Goal: Complete application form

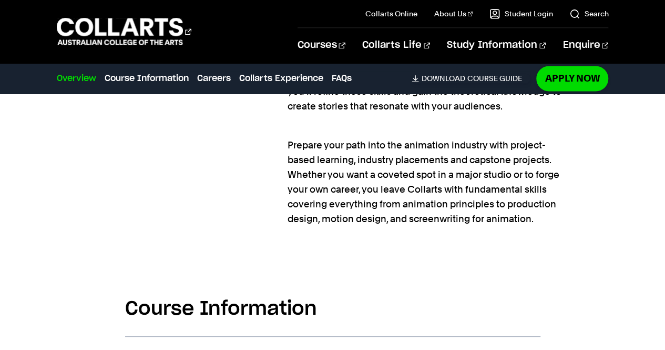
scroll to position [855, 0]
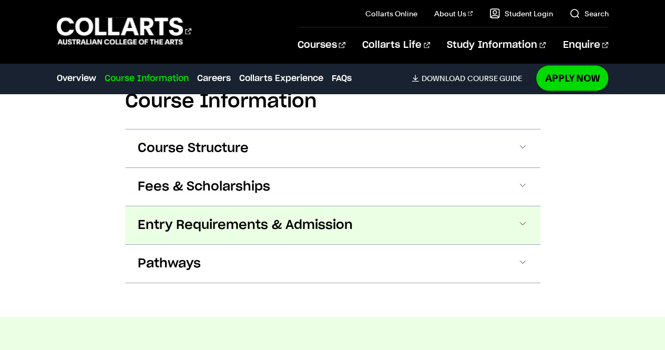
click at [274, 217] on span "Entry Requirements & Admission" at bounding box center [245, 225] width 215 height 17
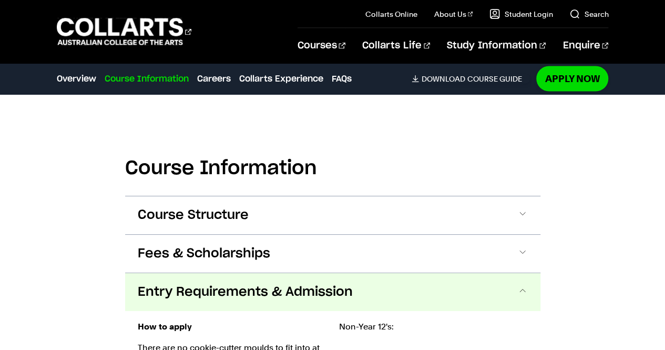
scroll to position [995, 0]
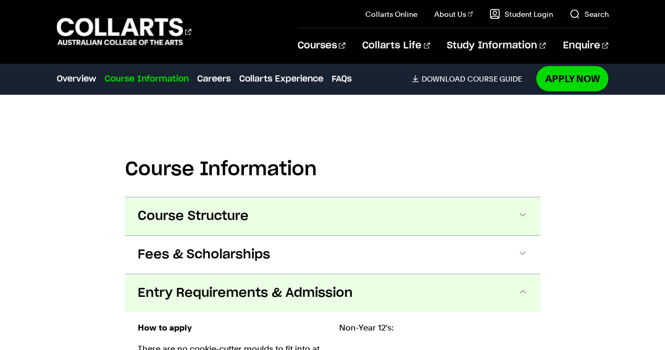
click at [282, 208] on button "Course Structure" at bounding box center [333, 216] width 416 height 38
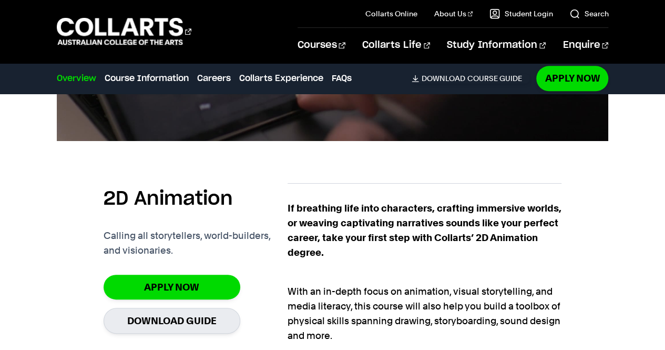
scroll to position [555, 0]
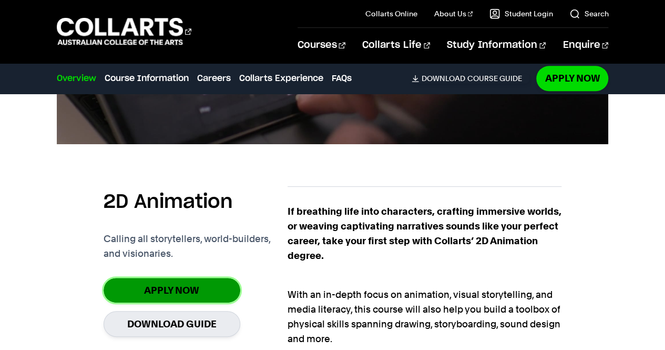
click at [221, 279] on link "Apply Now" at bounding box center [172, 290] width 137 height 25
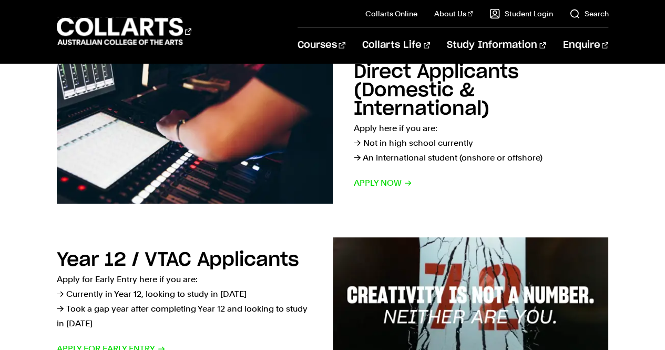
scroll to position [190, 0]
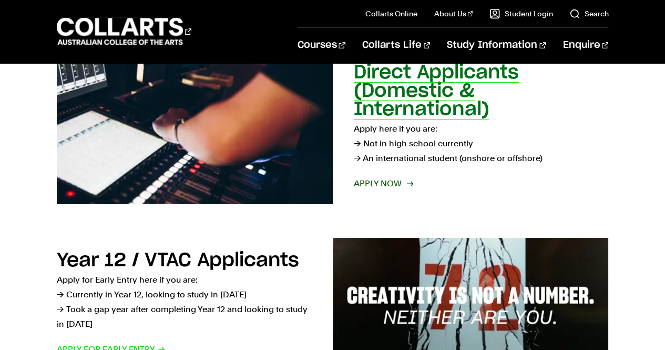
click at [399, 185] on span "Apply now" at bounding box center [383, 183] width 58 height 15
